Goal: Information Seeking & Learning: Find contact information

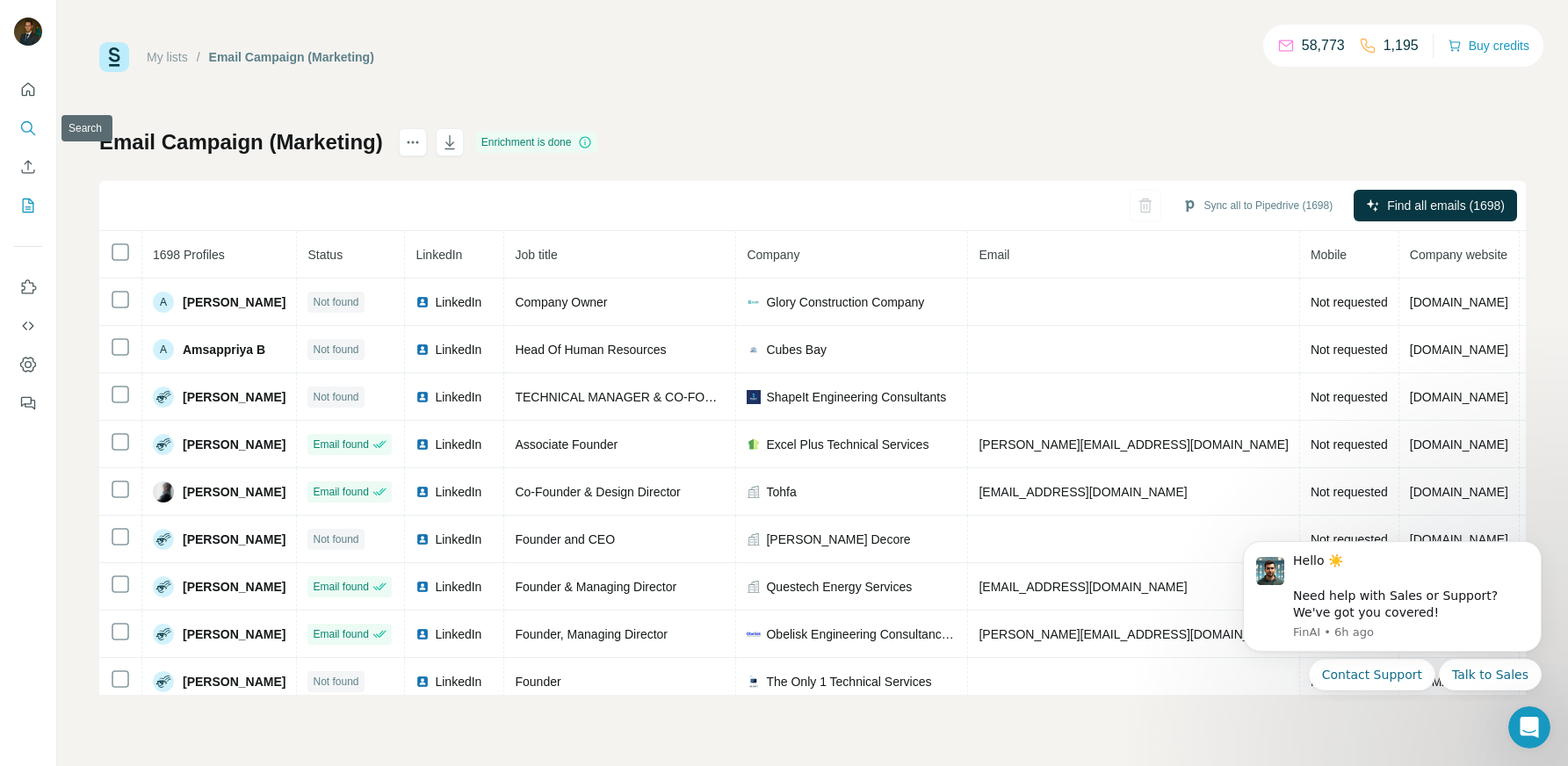
click at [23, 129] on icon "Search" at bounding box center [28, 128] width 18 height 18
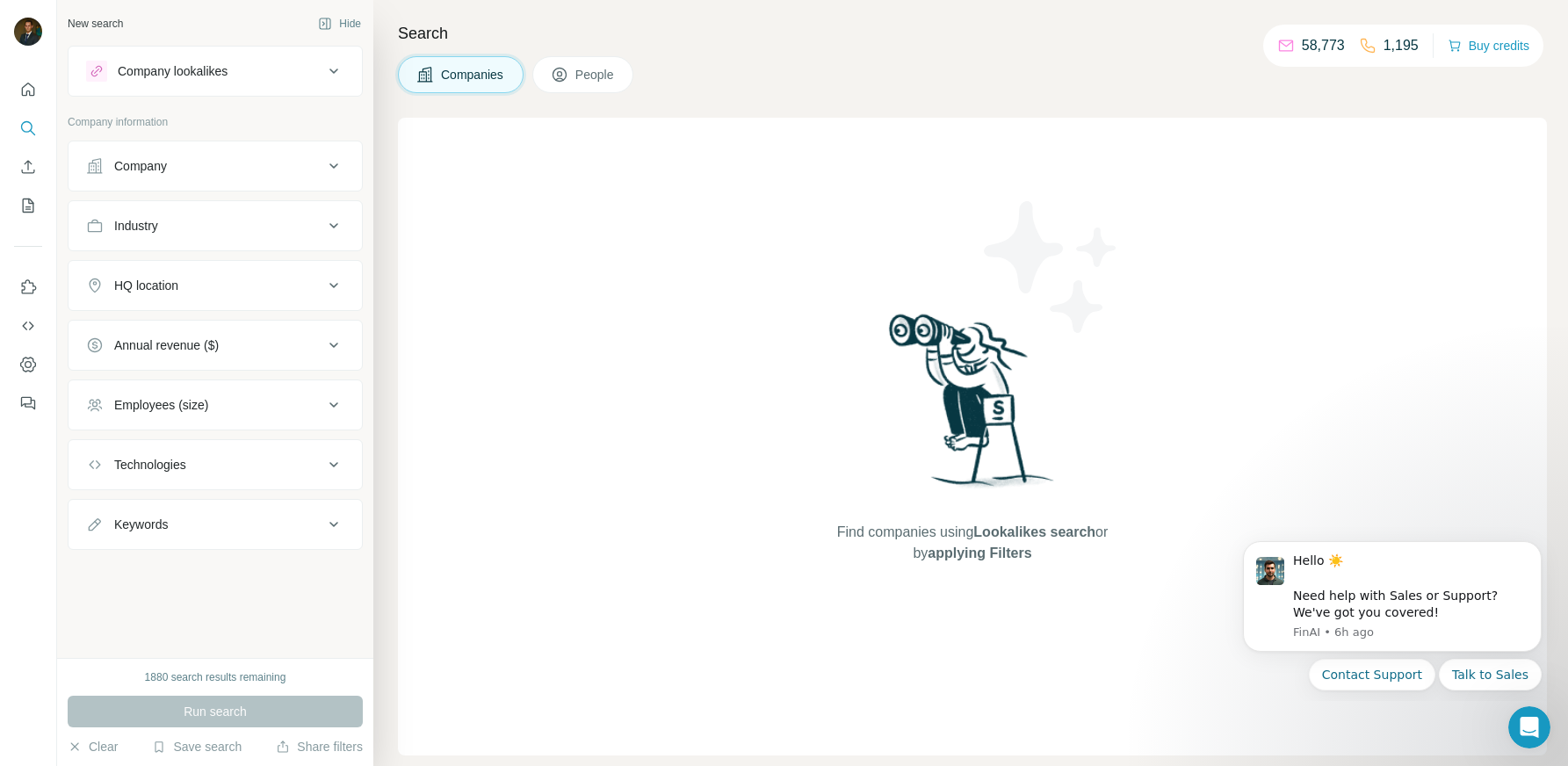
click at [202, 162] on div "Company" at bounding box center [204, 166] width 237 height 18
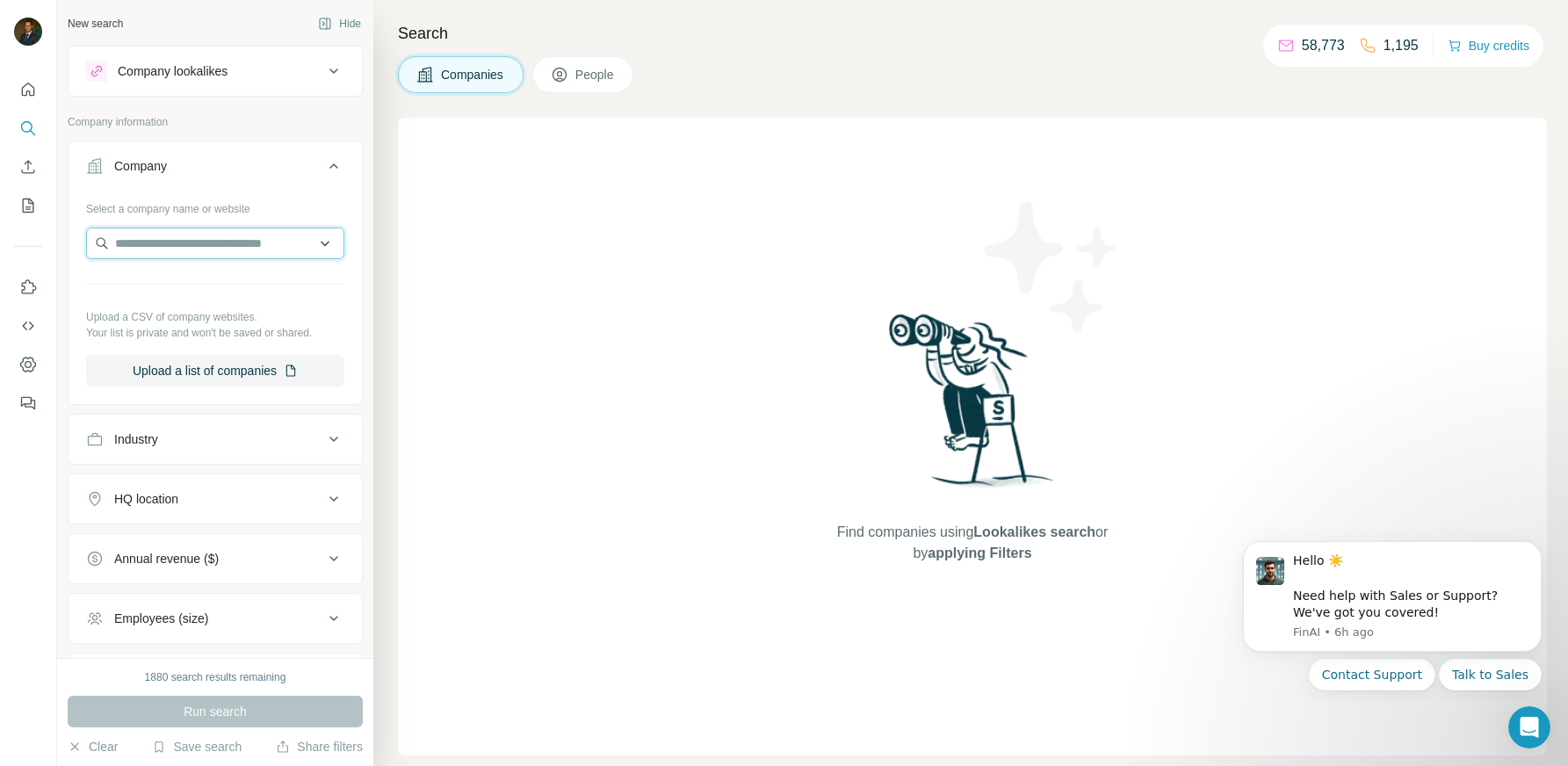
click at [183, 245] on input "text" at bounding box center [215, 244] width 258 height 32
click at [153, 243] on input "**********" at bounding box center [215, 244] width 258 height 32
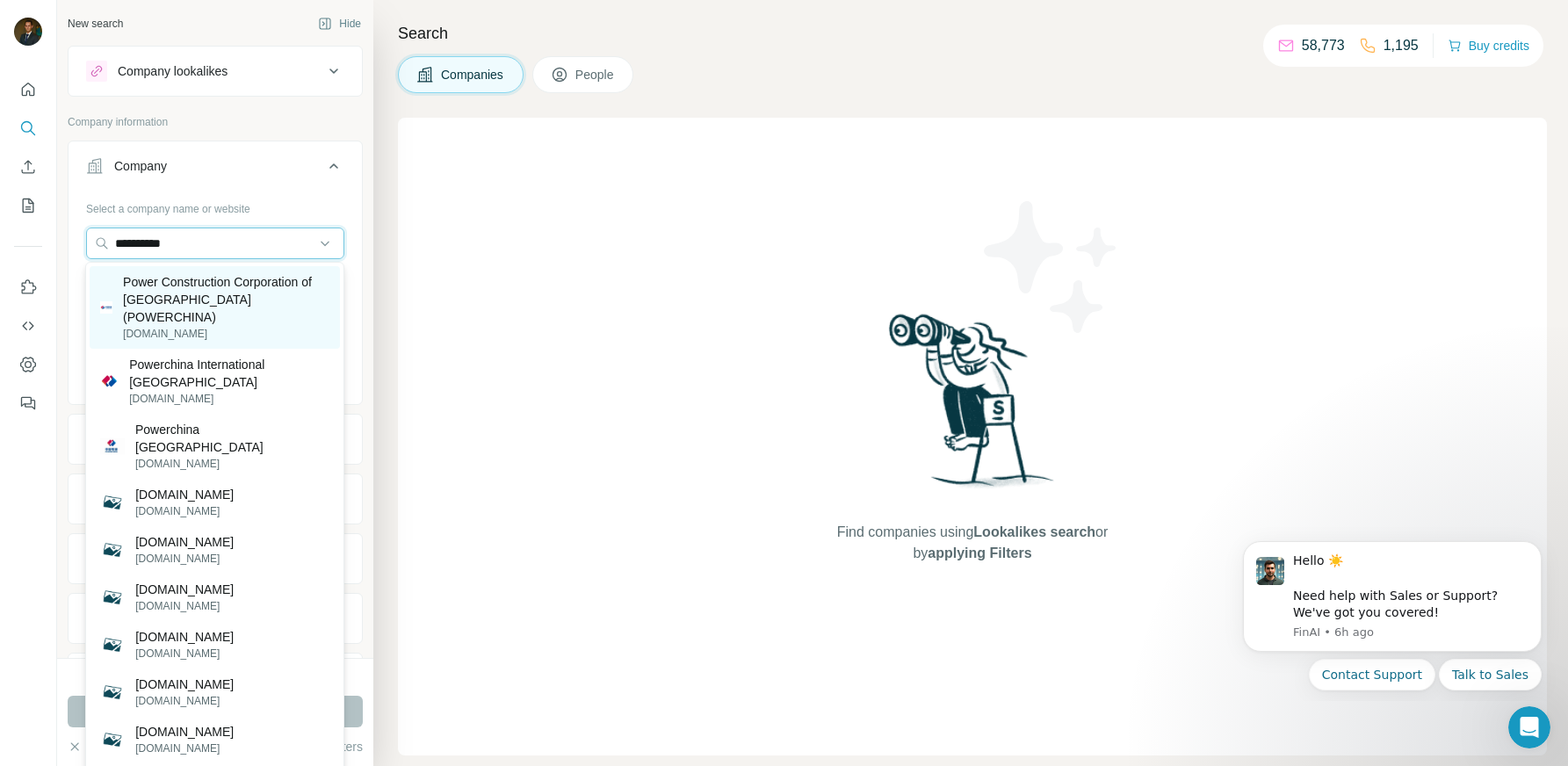
type input "**********"
click at [173, 295] on p "Power Construction Corporation of [GEOGRAPHIC_DATA] (POWERCHINA)" at bounding box center [226, 299] width 206 height 53
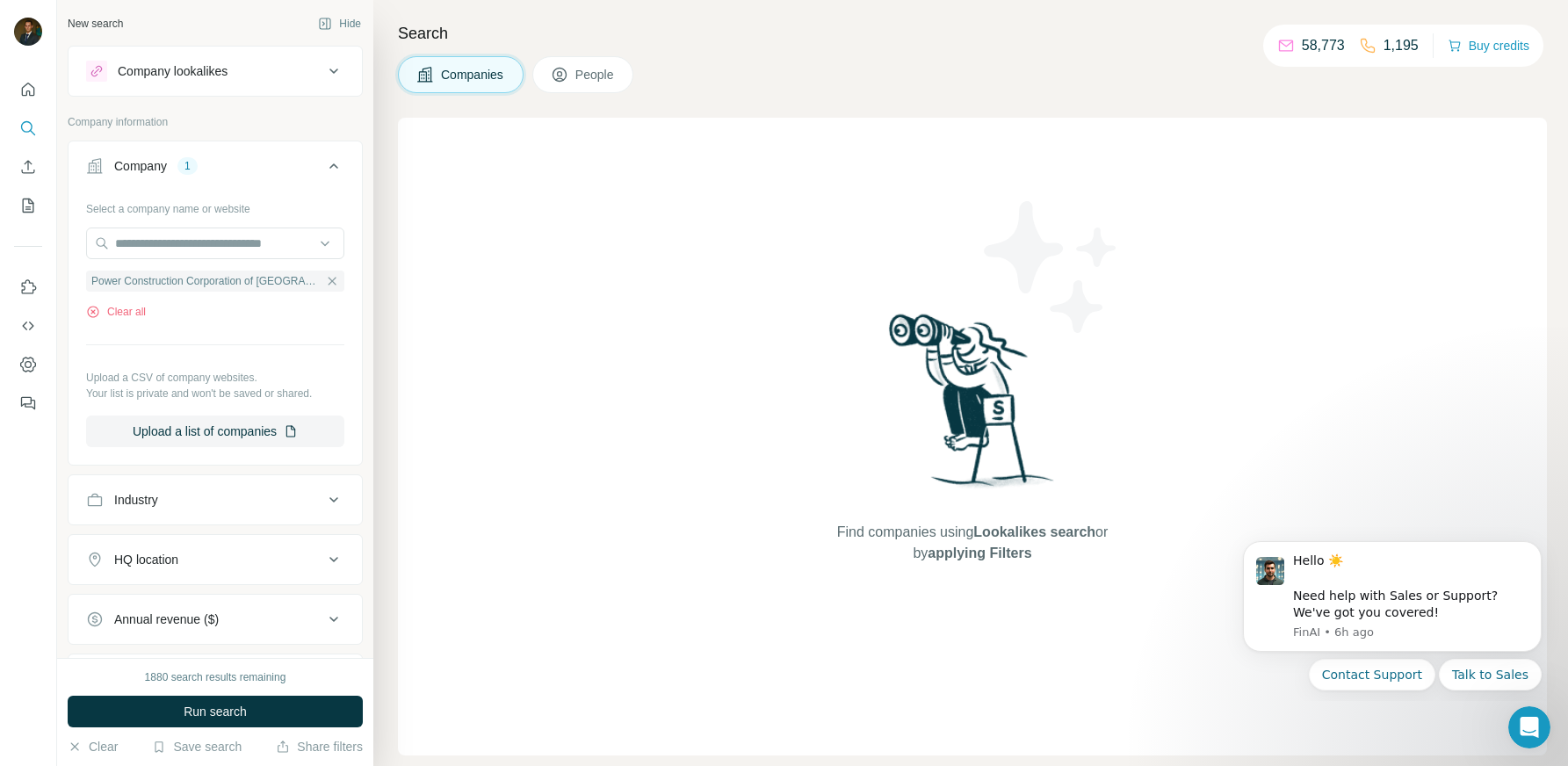
click at [562, 78] on icon at bounding box center [560, 75] width 18 height 18
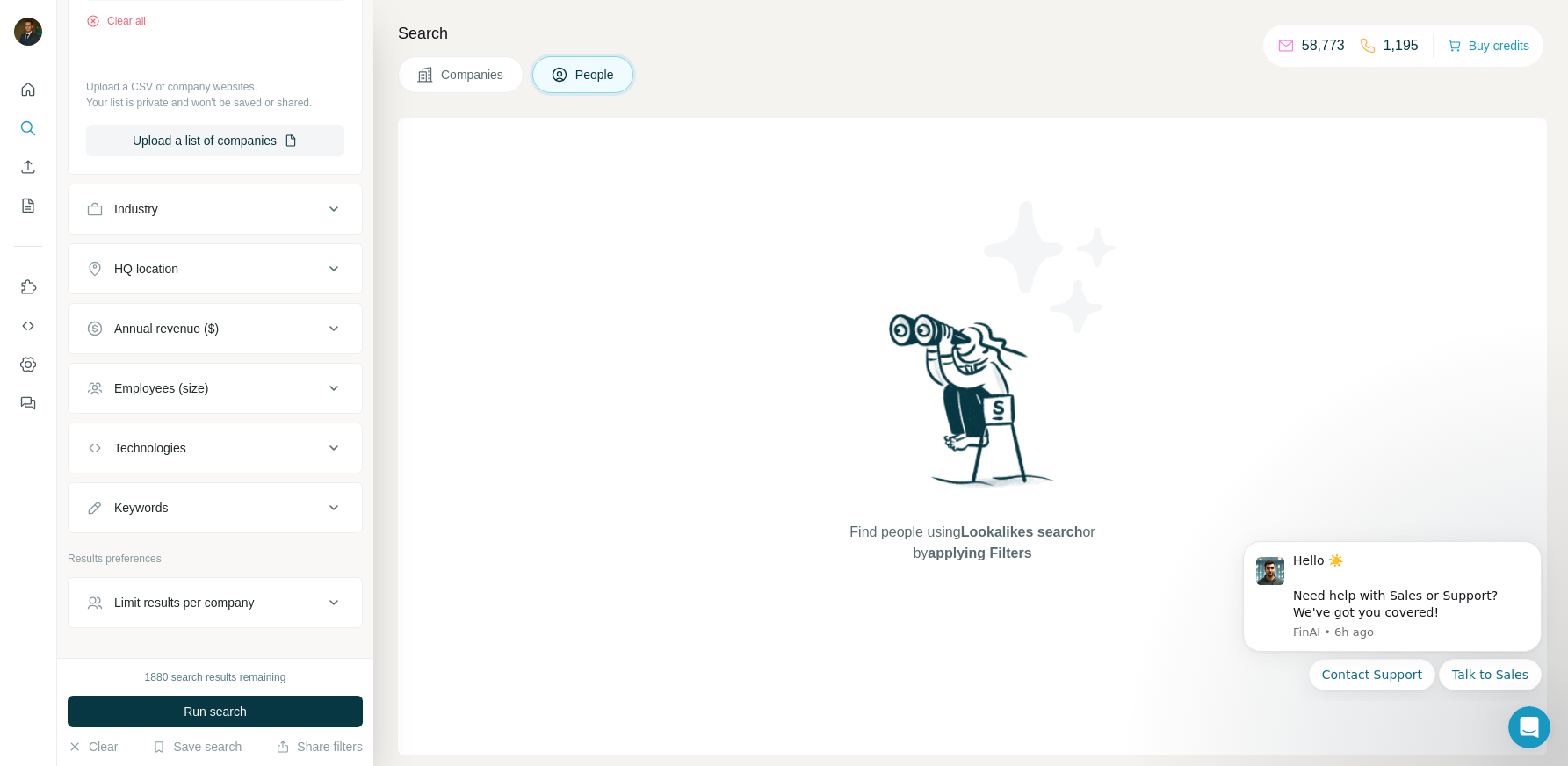
scroll to position [552, 0]
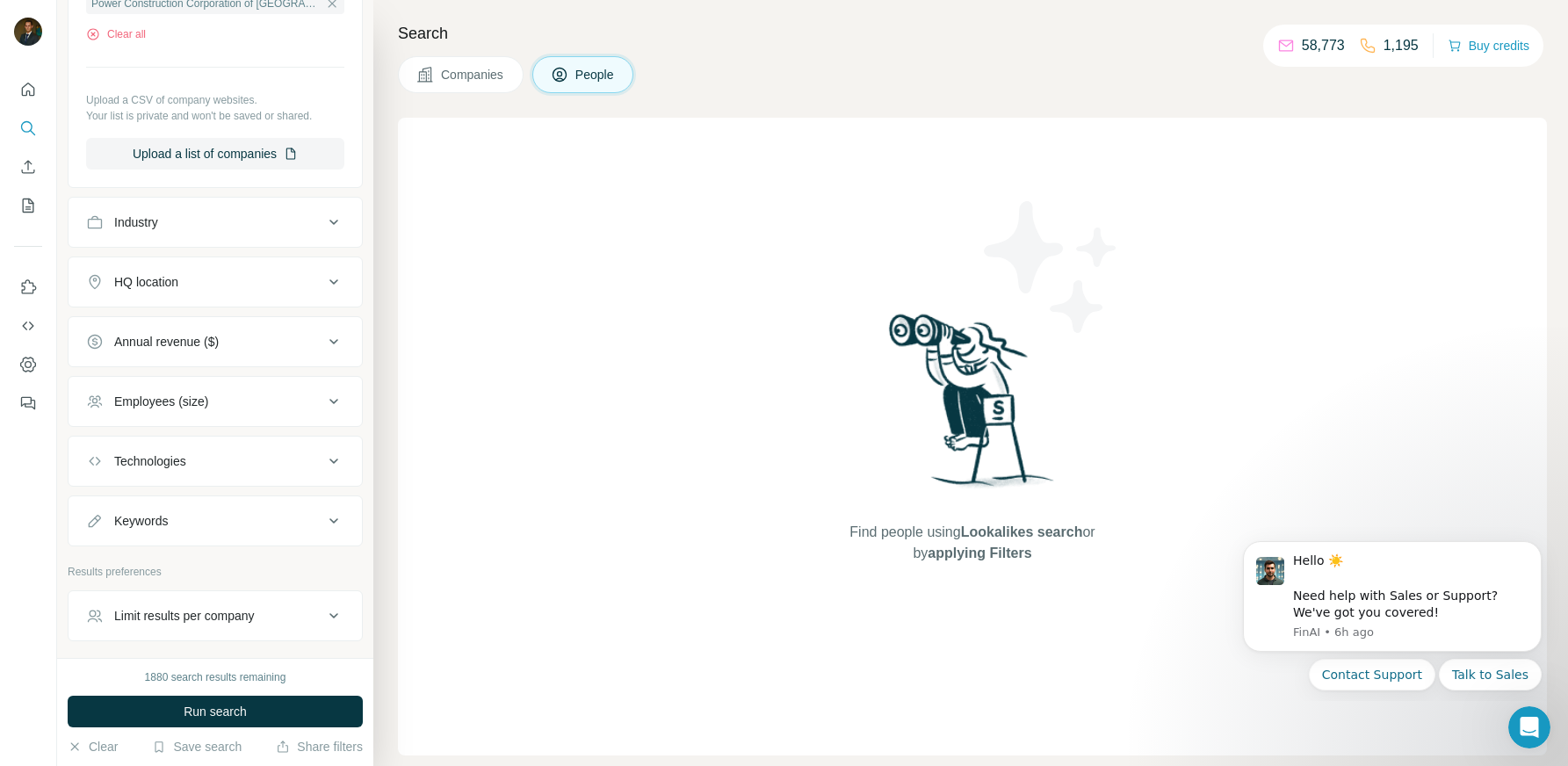
click at [313, 278] on div "HQ location" at bounding box center [204, 282] width 237 height 18
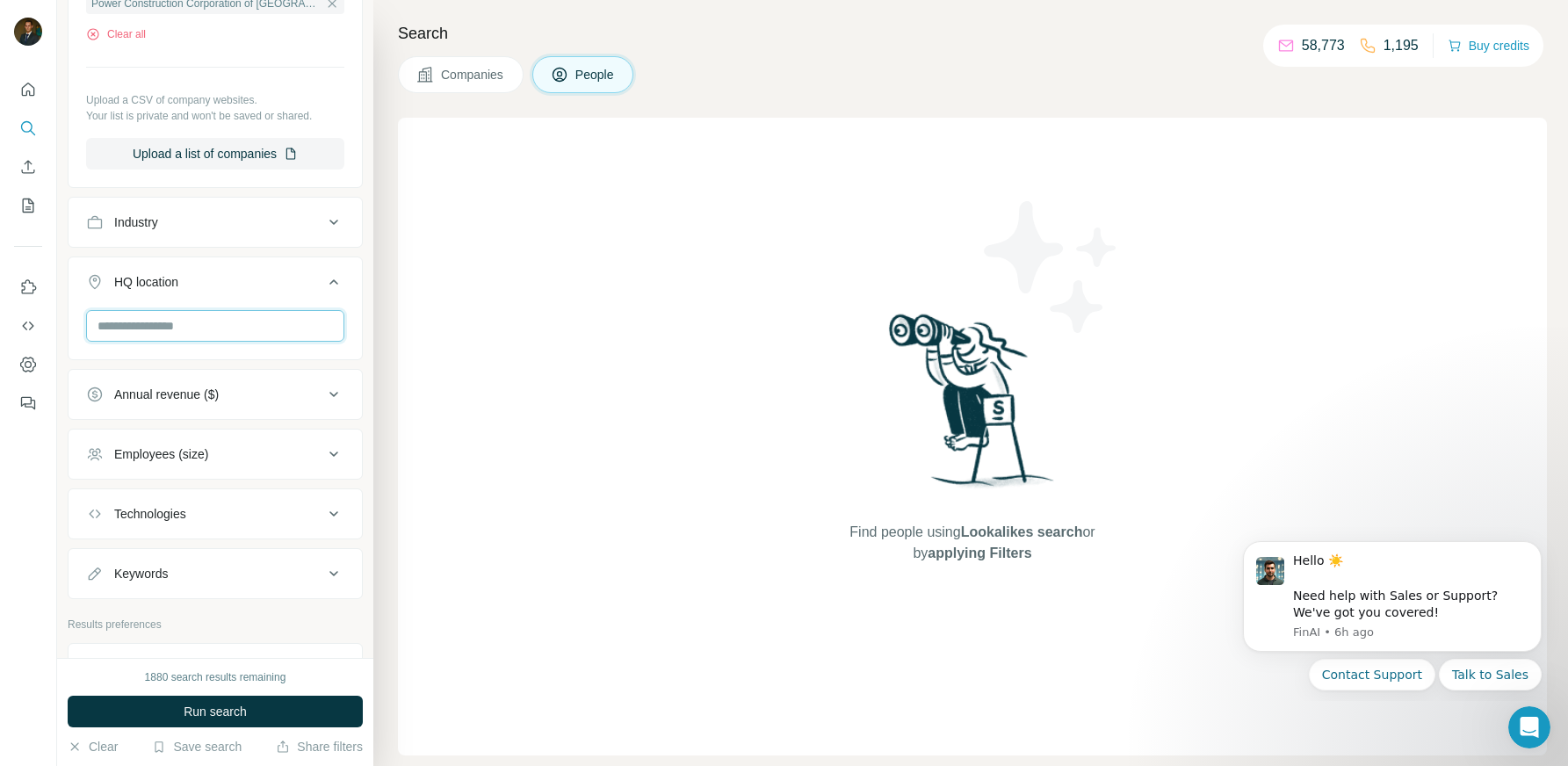
click at [266, 319] on input "text" at bounding box center [215, 327] width 258 height 32
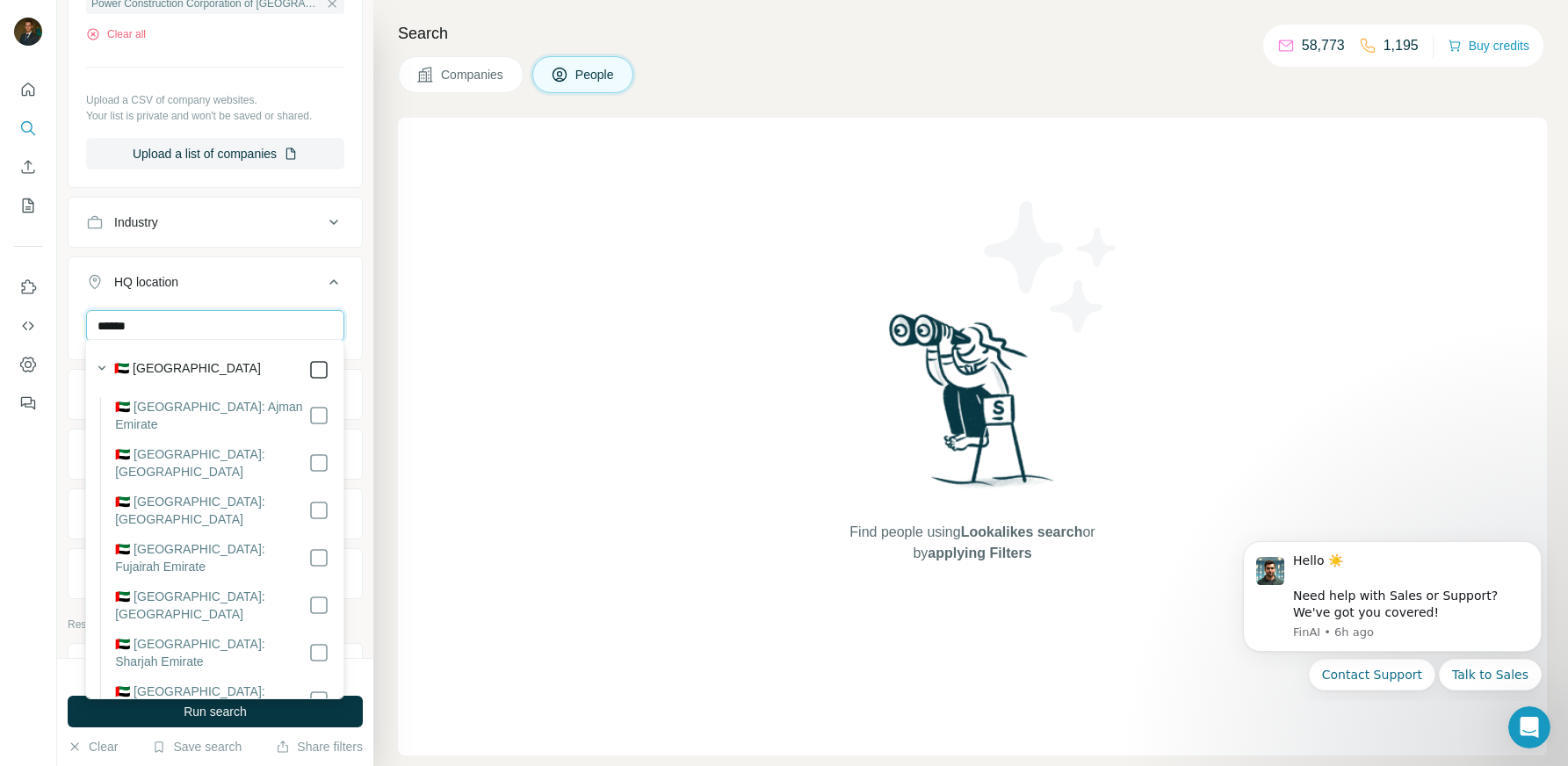
type input "******"
click at [201, 326] on input "******" at bounding box center [215, 327] width 258 height 32
click at [245, 285] on div "HQ location 1" at bounding box center [204, 282] width 237 height 18
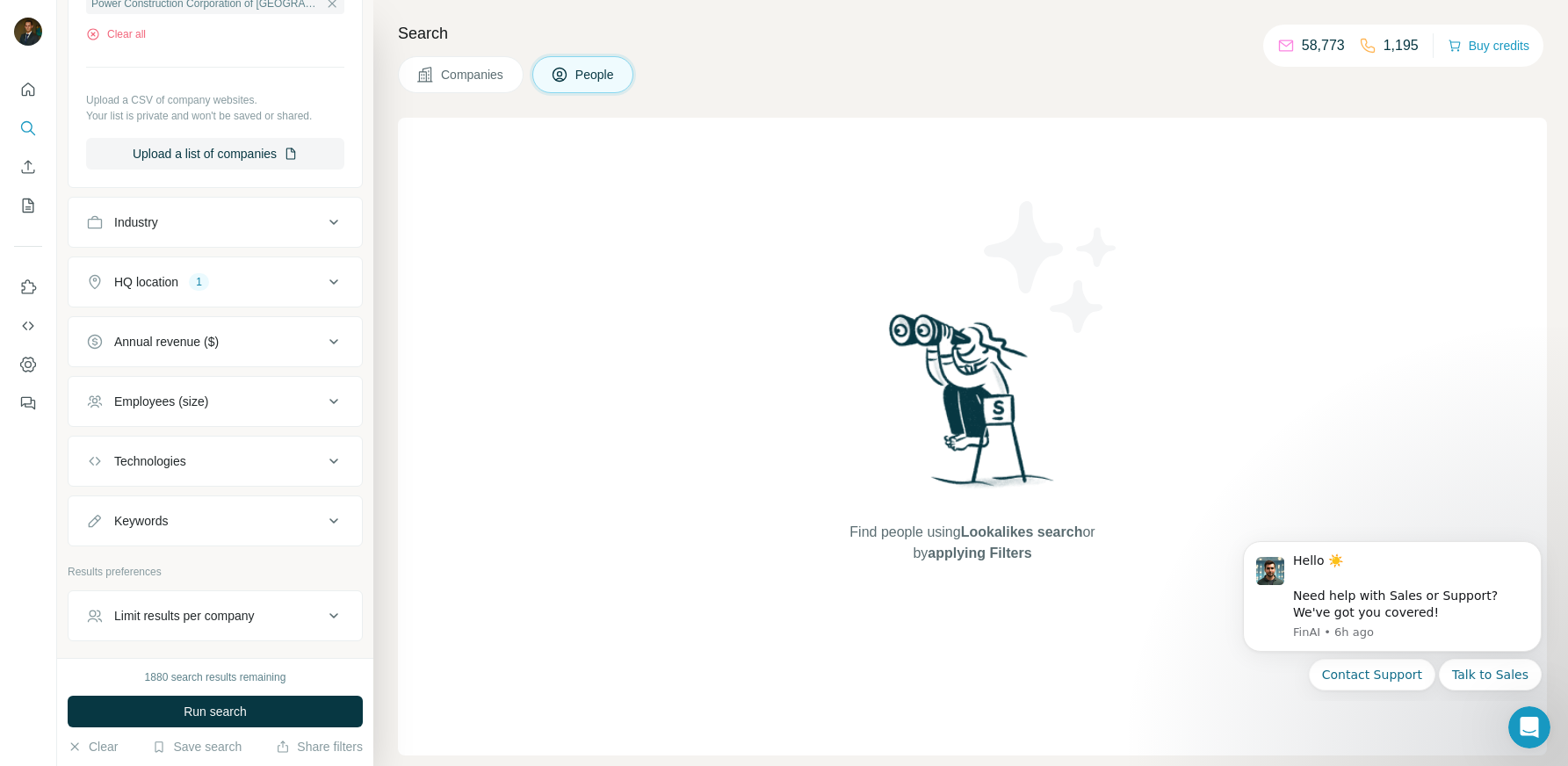
click at [245, 285] on div "HQ location 1" at bounding box center [204, 282] width 237 height 18
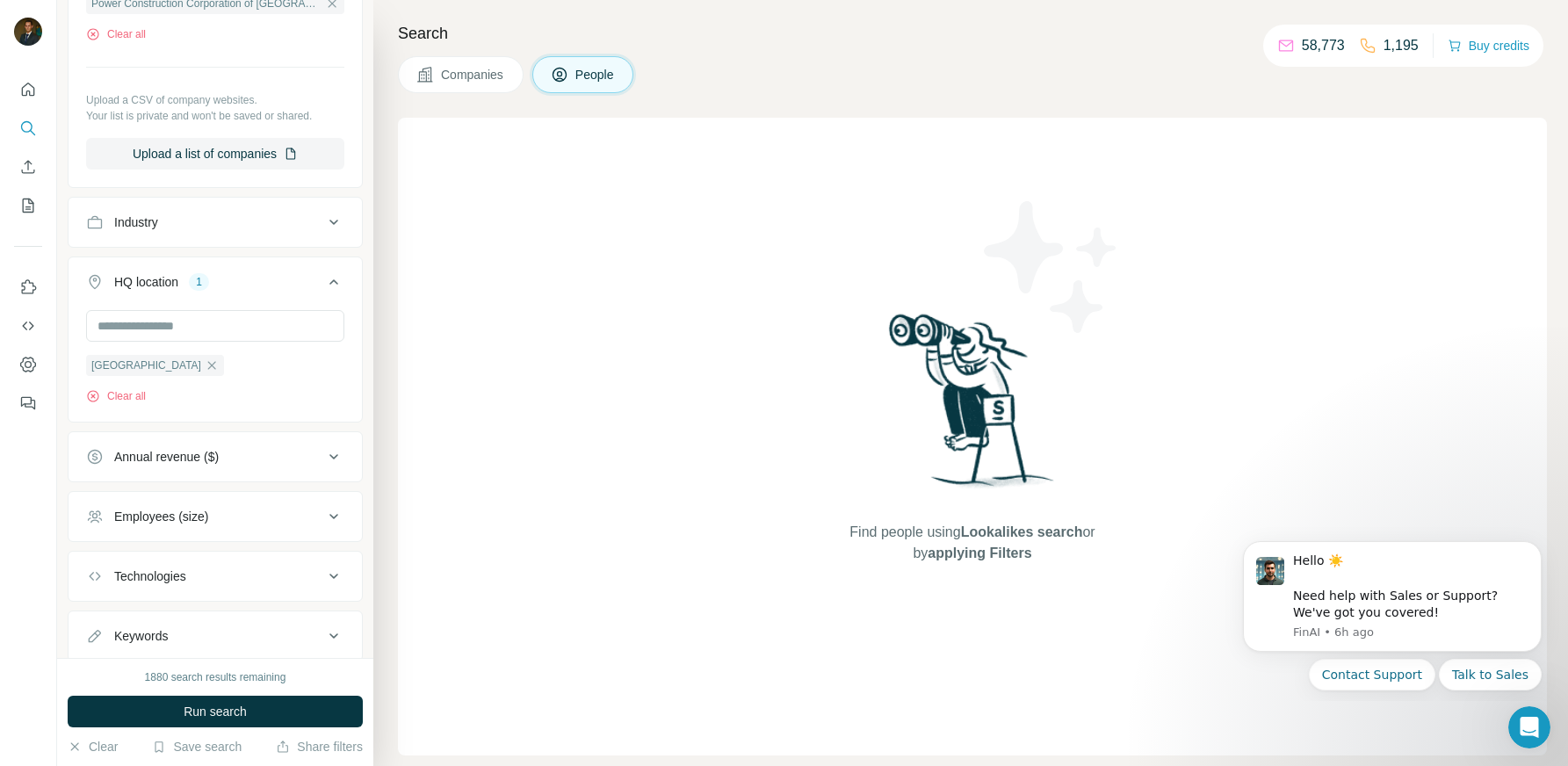
click at [245, 283] on div "HQ location 1" at bounding box center [204, 282] width 237 height 18
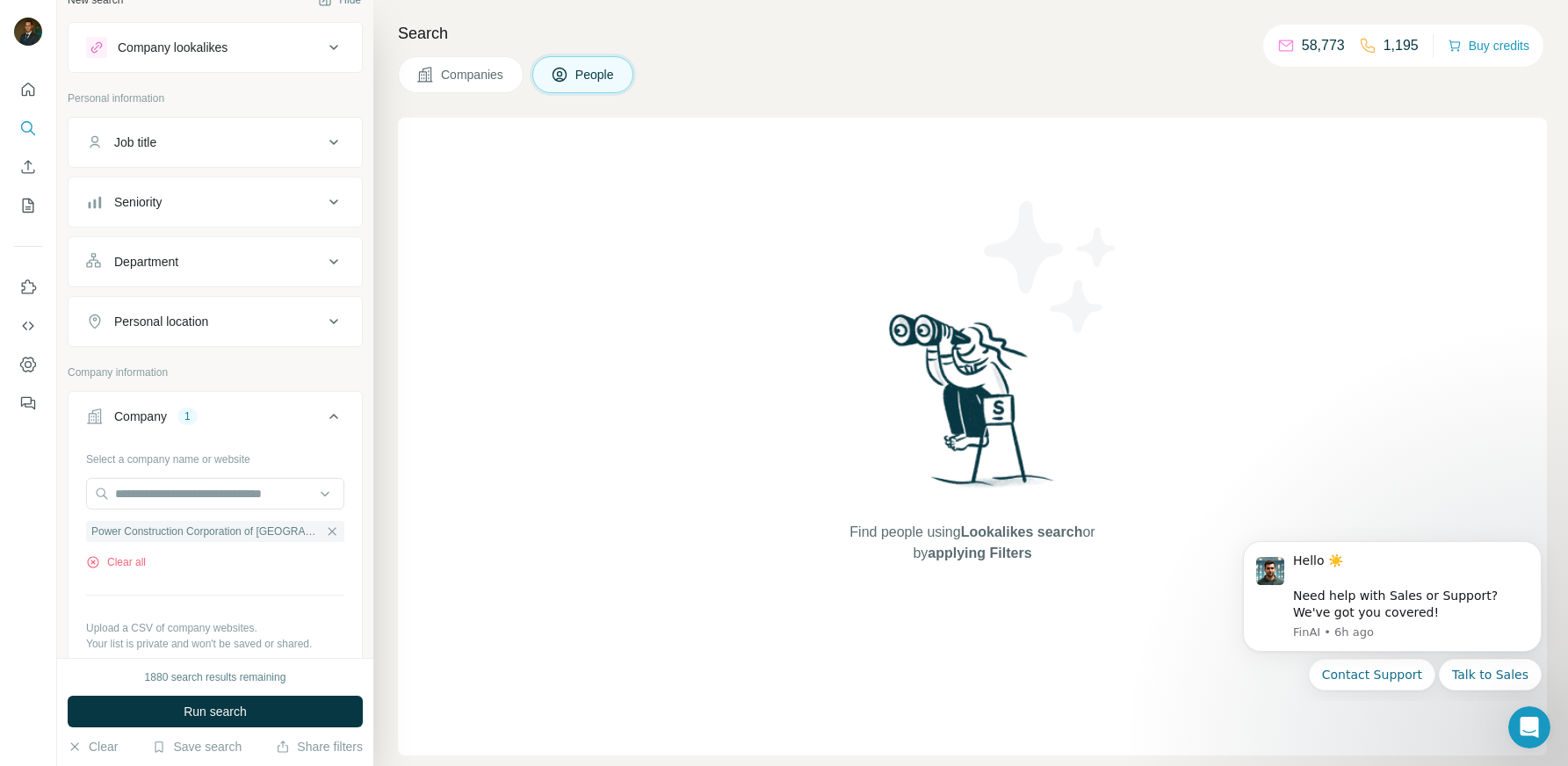
scroll to position [22, 0]
click at [334, 206] on icon at bounding box center [334, 203] width 21 height 21
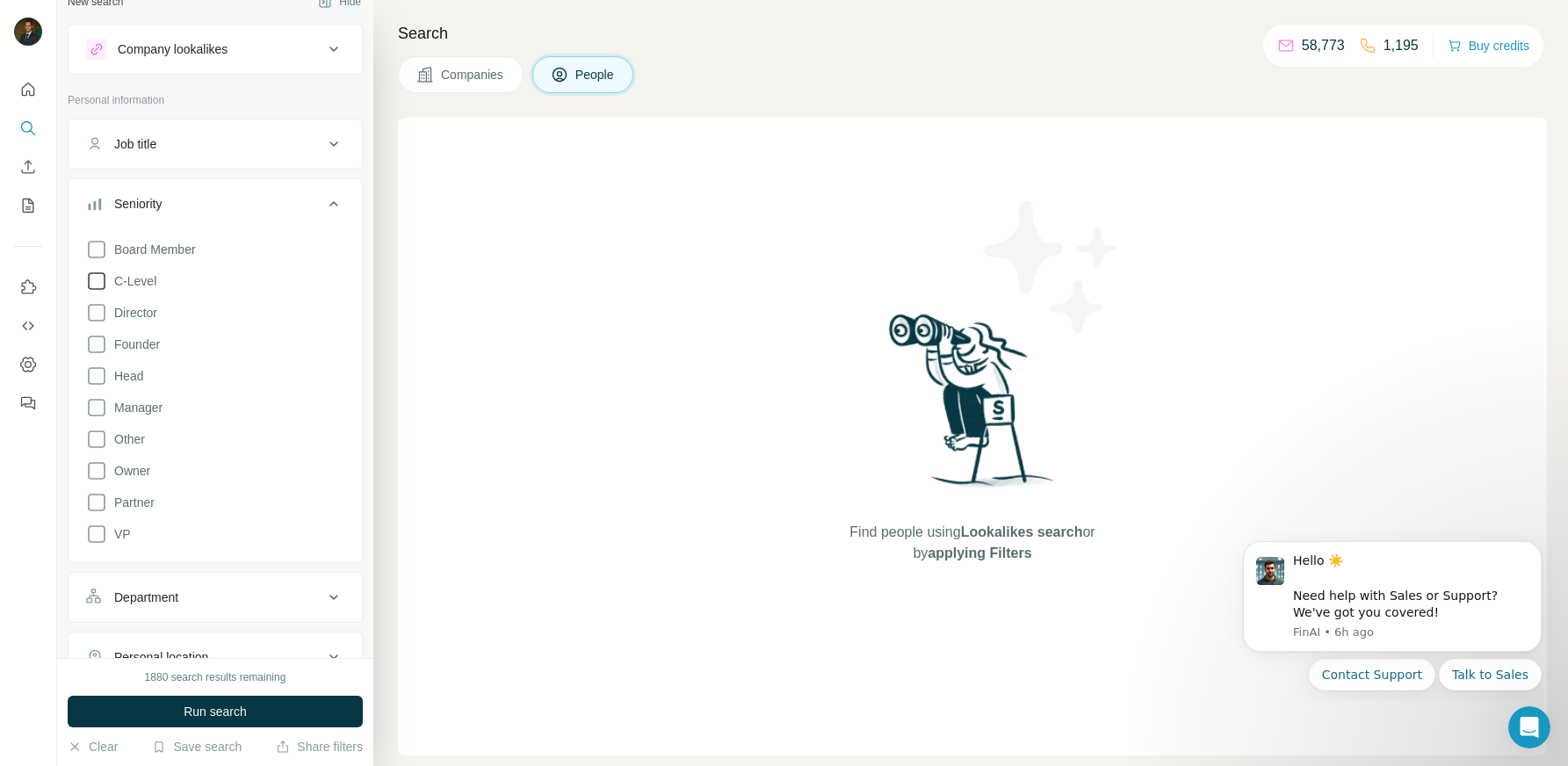
click at [98, 280] on icon at bounding box center [96, 281] width 21 height 21
click at [96, 313] on icon at bounding box center [96, 313] width 21 height 21
click at [97, 403] on icon at bounding box center [96, 408] width 21 height 21
click at [97, 380] on icon at bounding box center [96, 376] width 21 height 21
click at [96, 471] on icon at bounding box center [96, 471] width 21 height 21
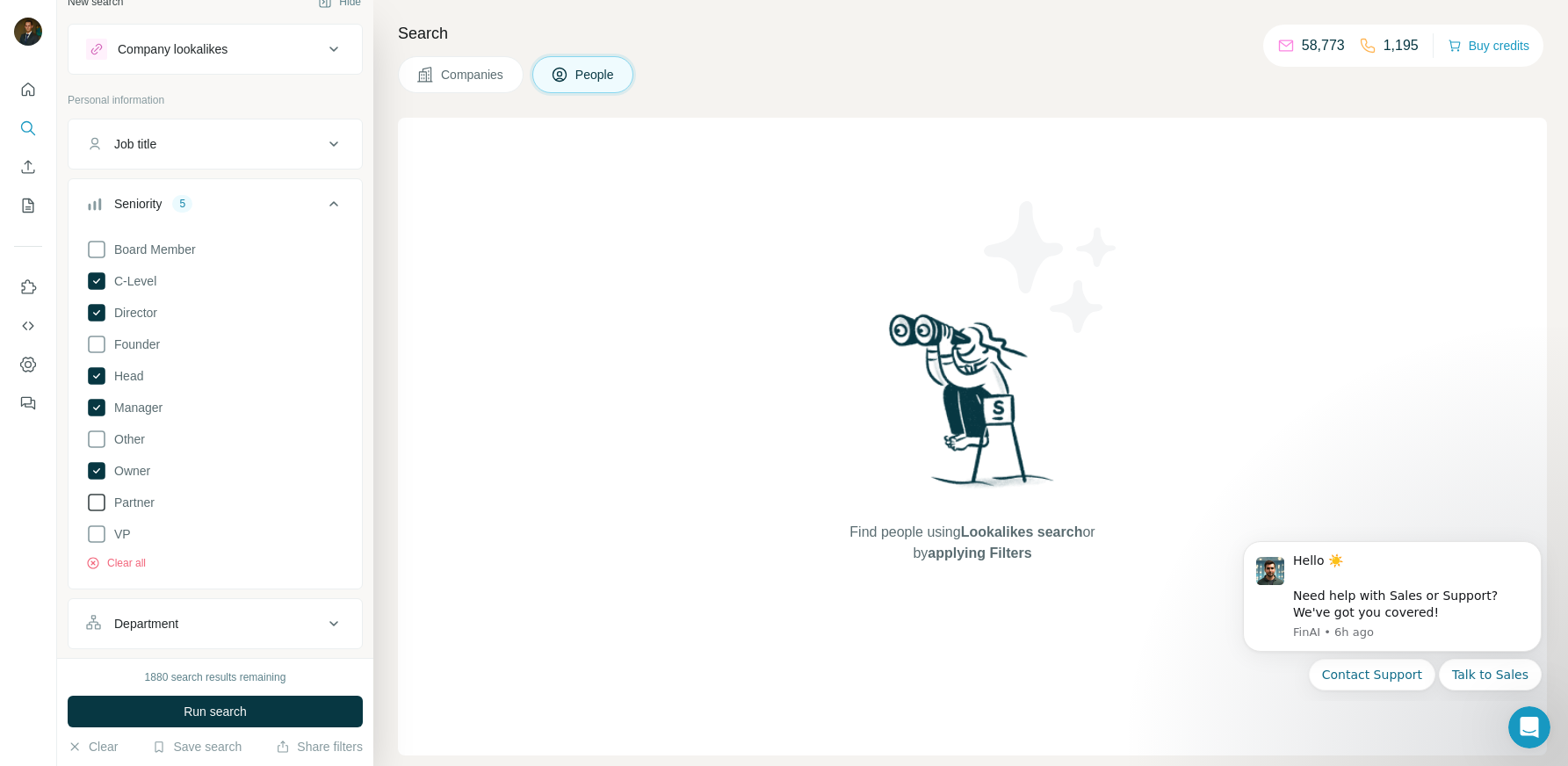
click at [96, 498] on icon at bounding box center [96, 502] width 21 height 21
click at [95, 528] on icon at bounding box center [96, 534] width 21 height 21
click at [338, 204] on icon at bounding box center [334, 203] width 21 height 21
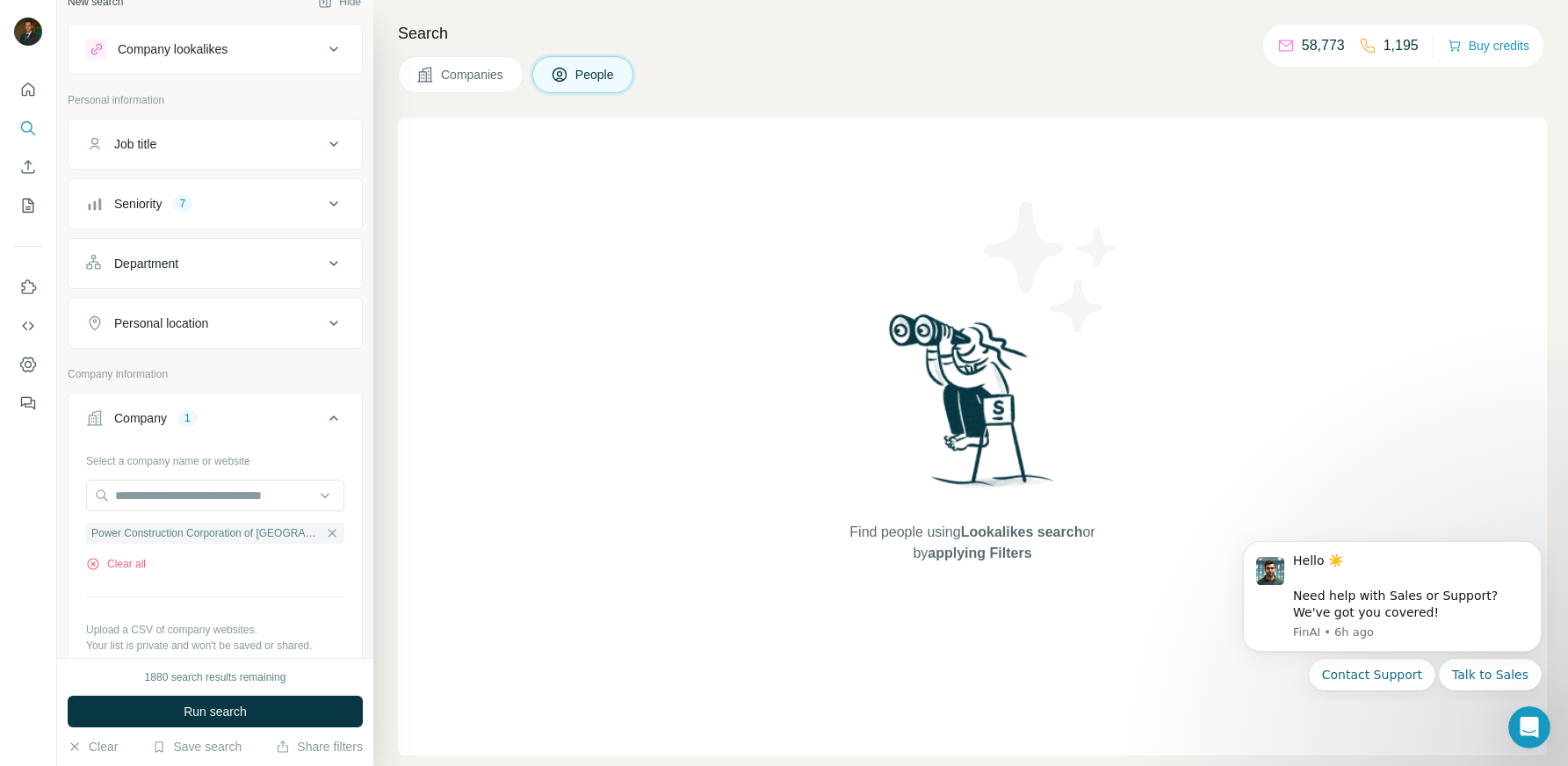
click at [338, 144] on icon at bounding box center [334, 144] width 21 height 21
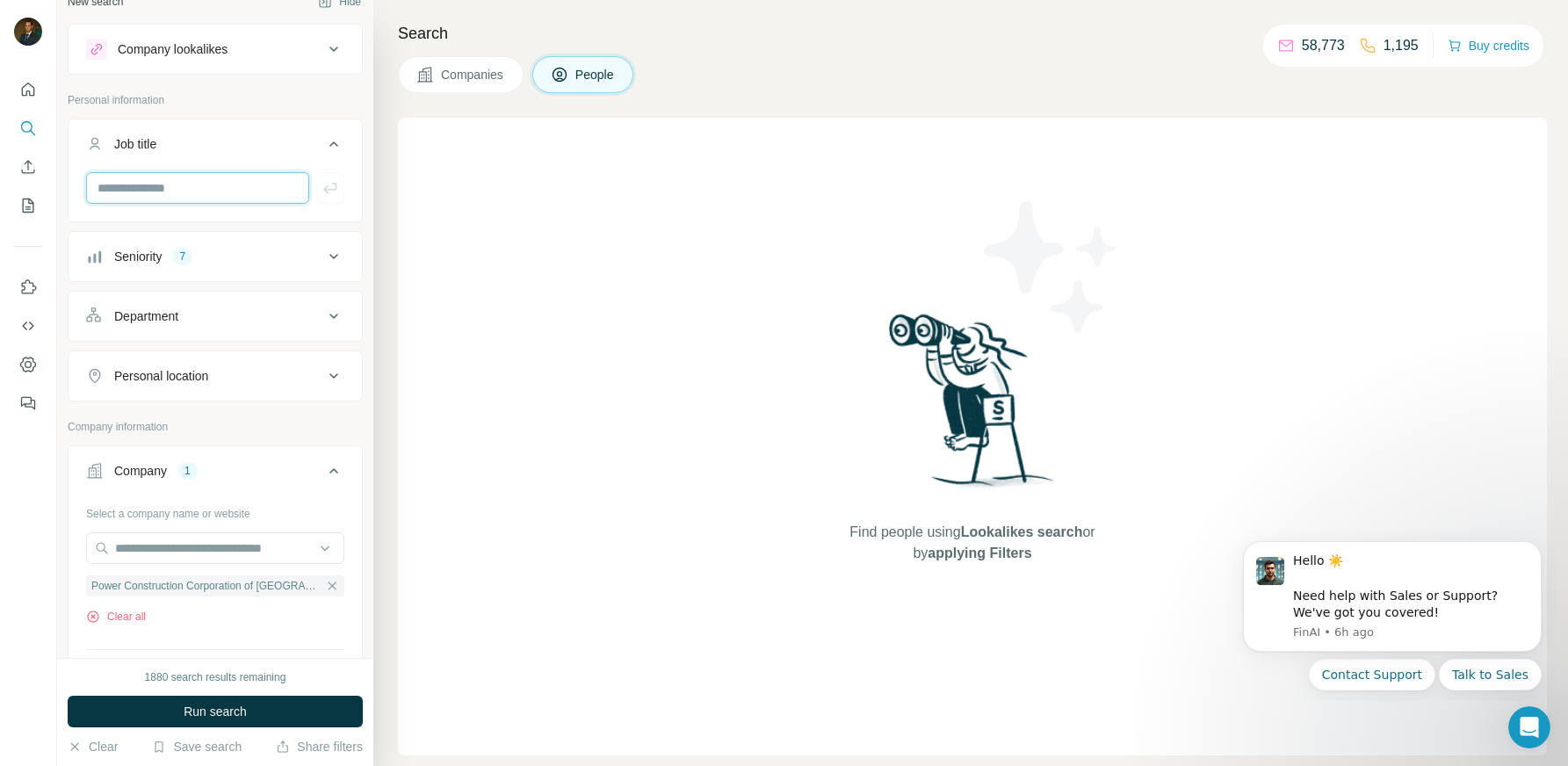
click at [201, 189] on input "text" at bounding box center [197, 188] width 223 height 32
type input "**********"
click at [340, 189] on button "button" at bounding box center [330, 188] width 28 height 32
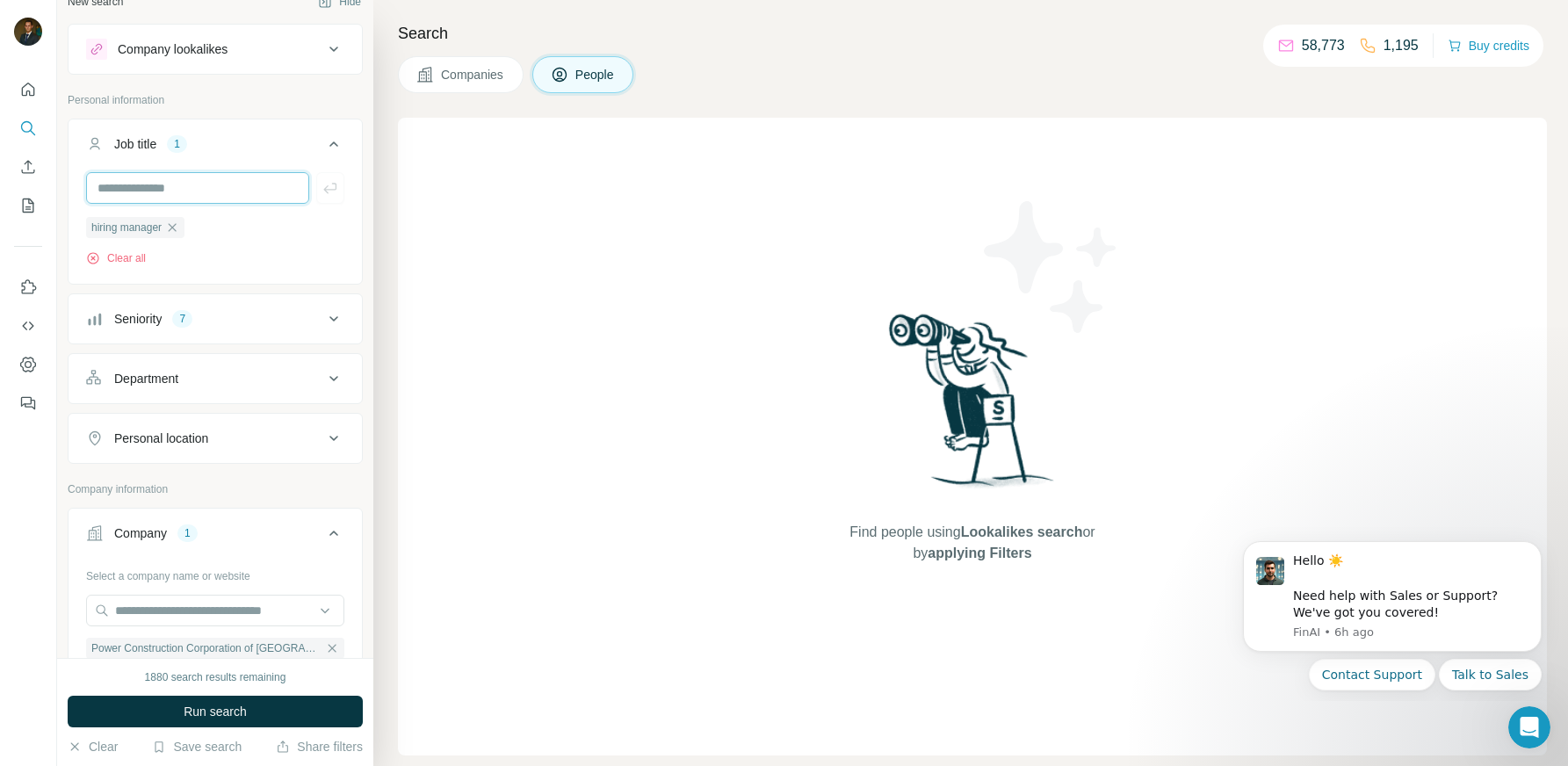
click at [204, 188] on input "text" at bounding box center [197, 188] width 223 height 32
type input "**********"
click at [324, 188] on icon "button" at bounding box center [330, 188] width 18 height 18
click at [271, 376] on div "Department" at bounding box center [204, 379] width 237 height 18
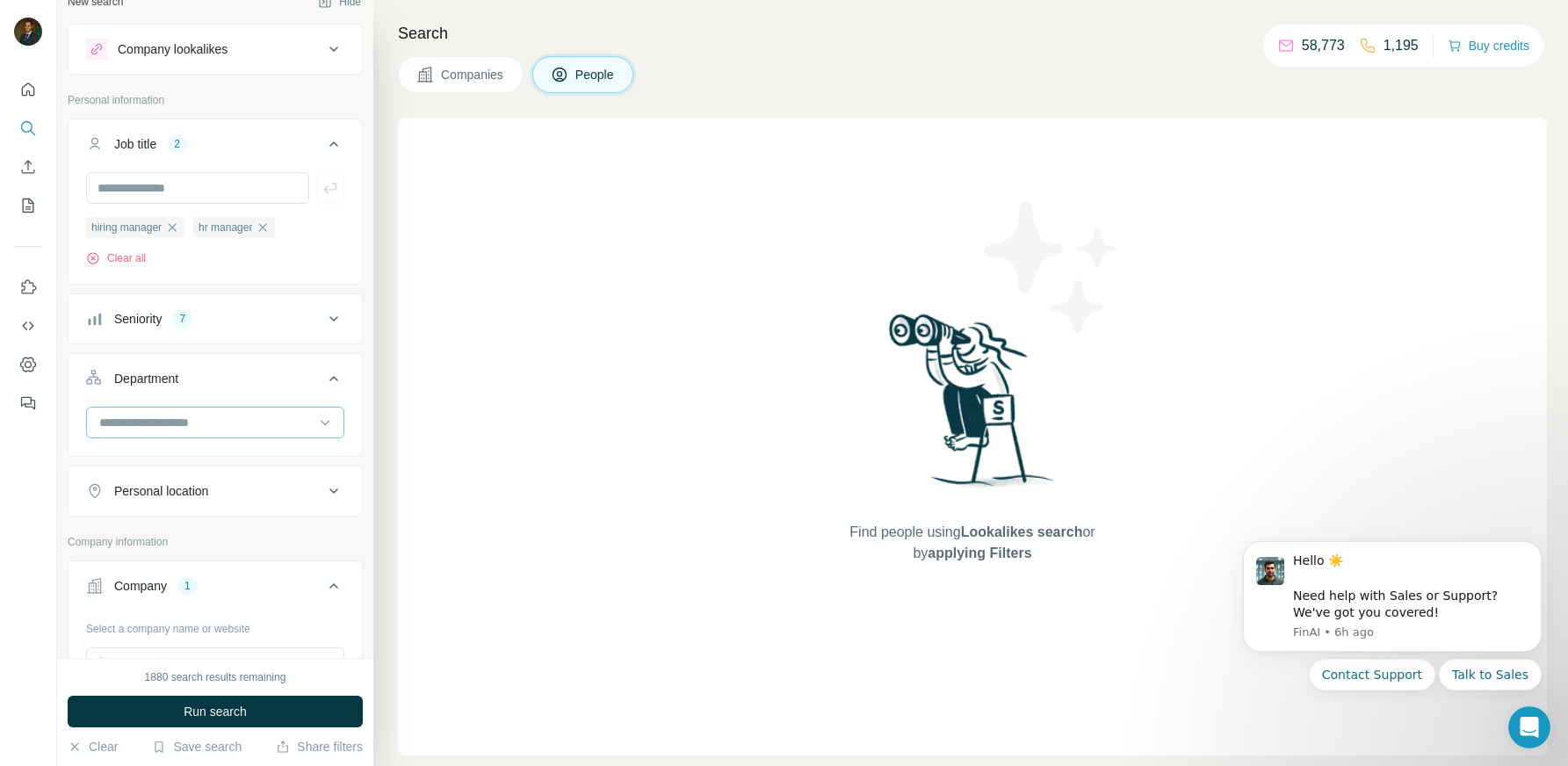
click at [265, 416] on input at bounding box center [206, 423] width 217 height 20
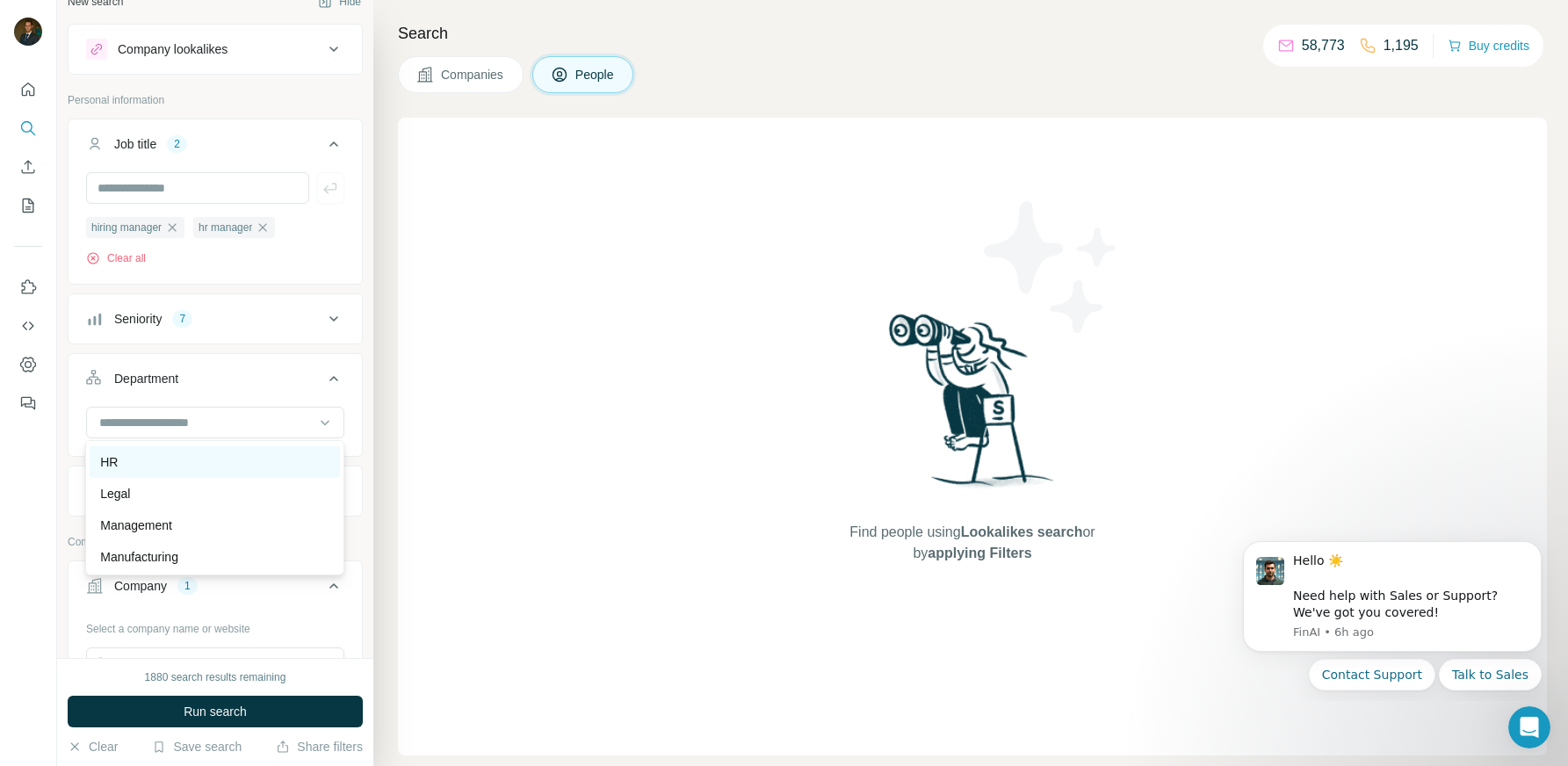
click at [201, 470] on div "HR" at bounding box center [215, 463] width 250 height 32
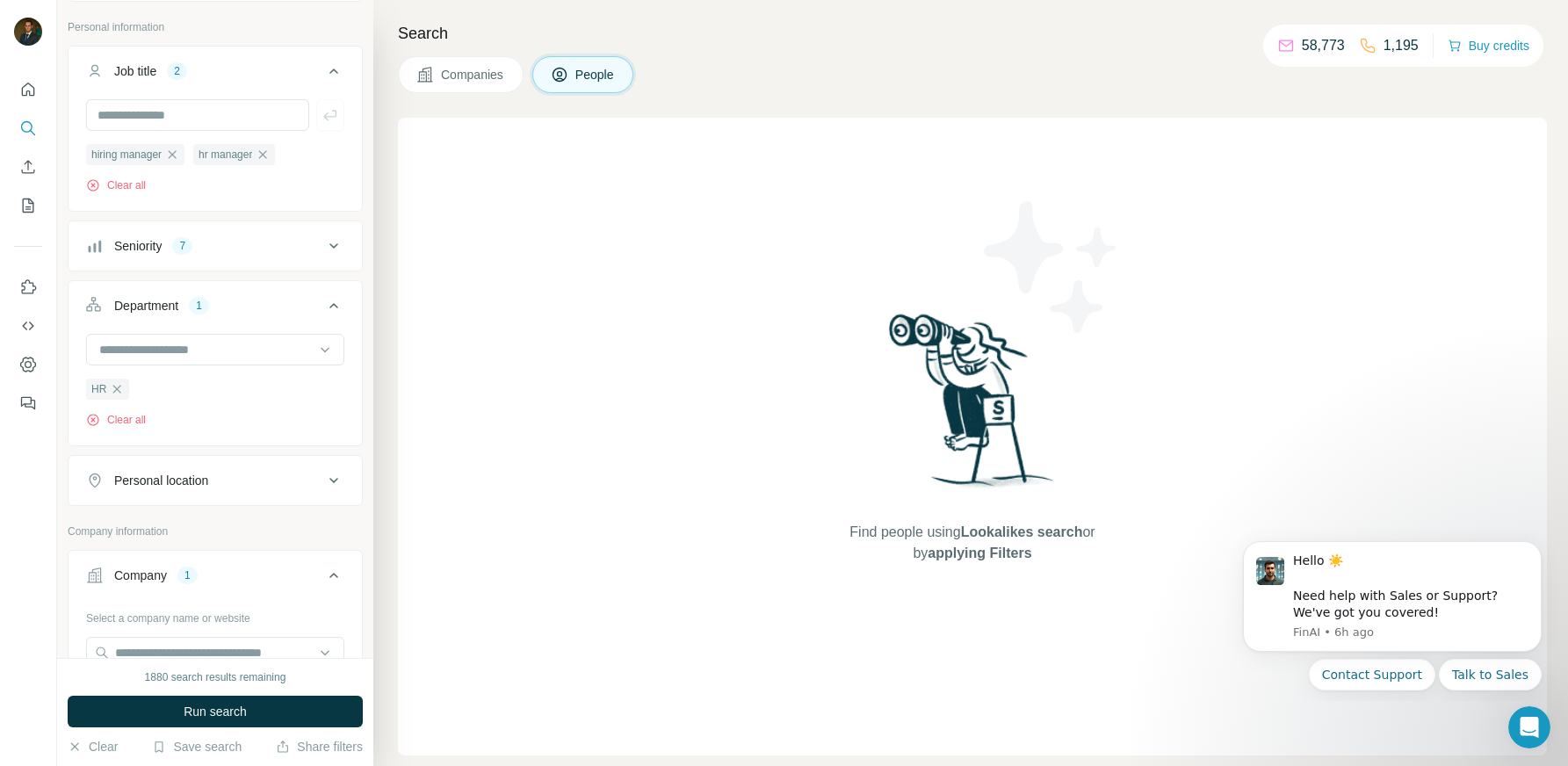
scroll to position [123, 0]
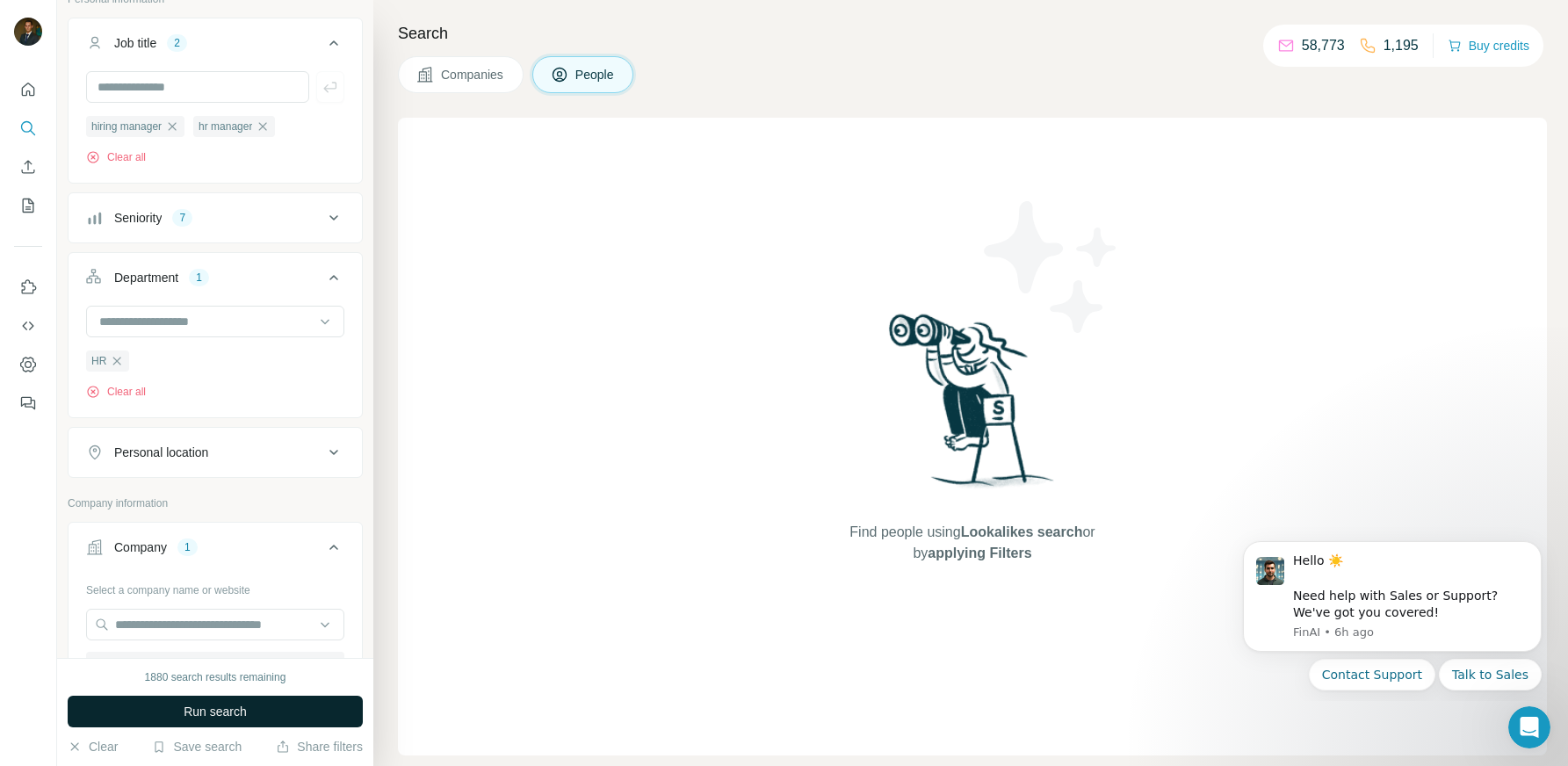
click at [243, 715] on span "Run search" at bounding box center [215, 712] width 63 height 18
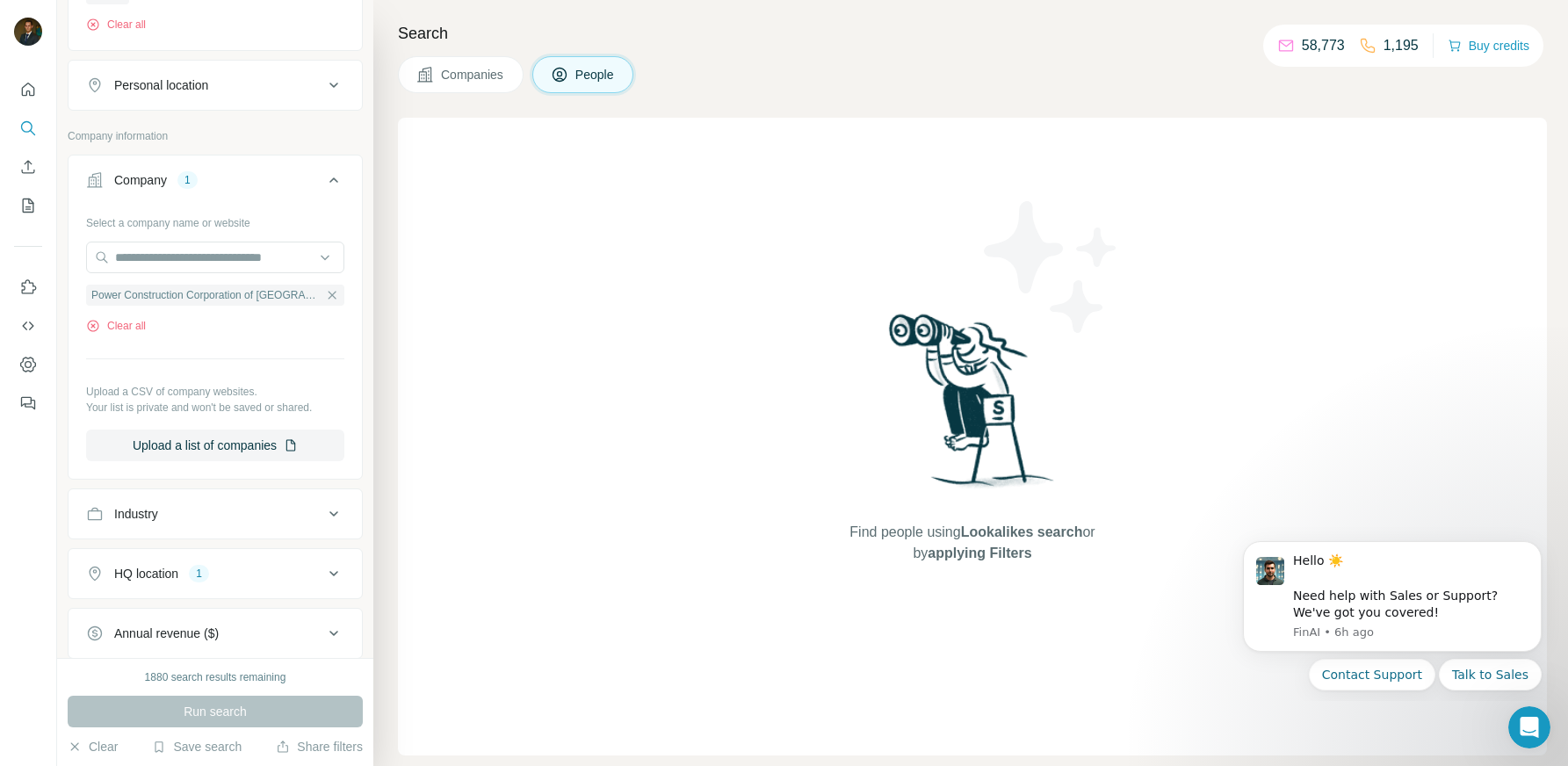
scroll to position [497, 0]
